Goal: Use online tool/utility: Utilize a website feature to perform a specific function

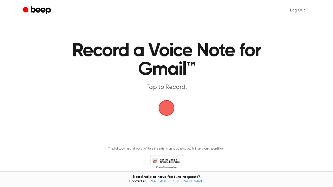
click at [163, 107] on span "button" at bounding box center [166, 107] width 25 height 25
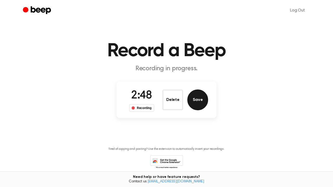
click at [197, 101] on button "Save" at bounding box center [197, 100] width 21 height 21
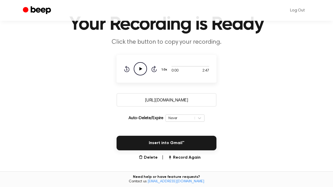
scroll to position [40, 0]
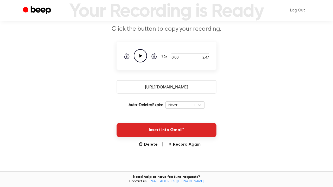
click at [150, 124] on button "Insert into Gmail™" at bounding box center [167, 130] width 100 height 15
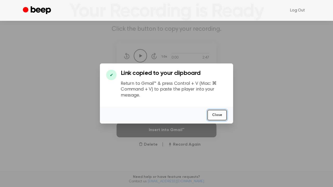
click at [222, 112] on button "Close" at bounding box center [217, 115] width 20 height 11
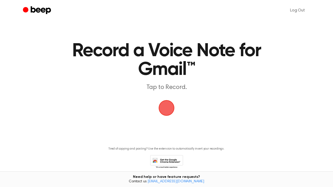
click at [166, 103] on span "button" at bounding box center [167, 108] width 18 height 18
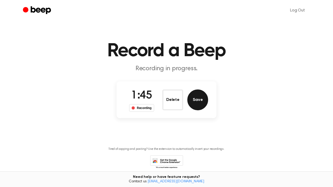
click at [200, 98] on button "Save" at bounding box center [197, 100] width 21 height 21
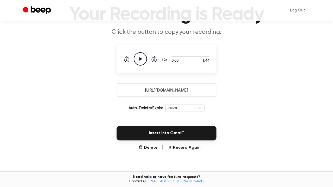
scroll to position [41, 0]
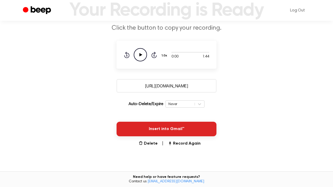
click at [176, 125] on button "Insert into Gmail™" at bounding box center [167, 129] width 100 height 15
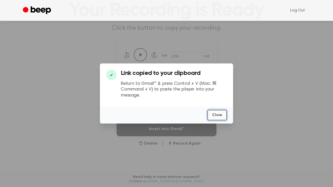
click at [220, 116] on button "Close" at bounding box center [217, 115] width 20 height 11
